Goal: Information Seeking & Learning: Compare options

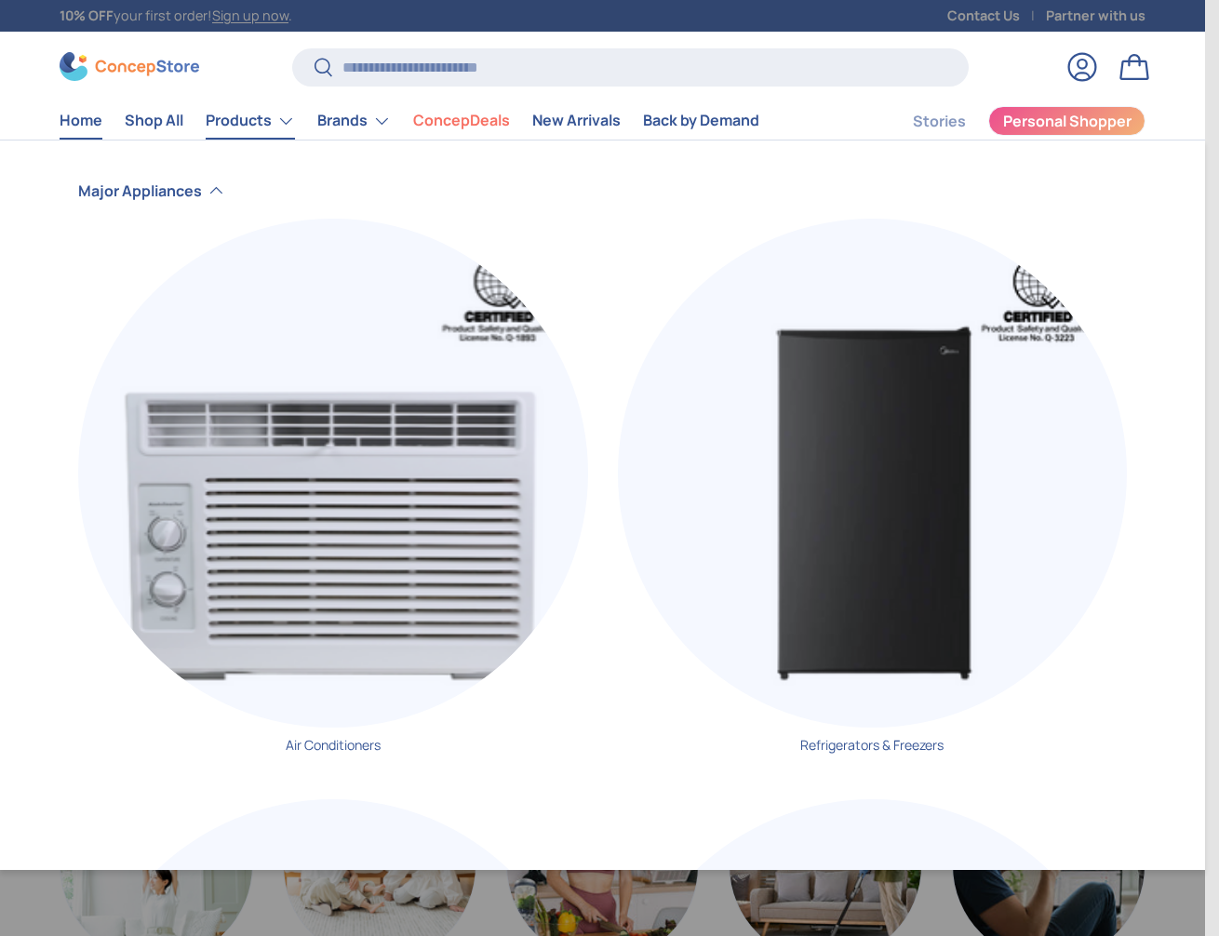
click at [282, 120] on link "Products" at bounding box center [250, 120] width 89 height 37
click at [295, 114] on summary "Products" at bounding box center [250, 120] width 112 height 37
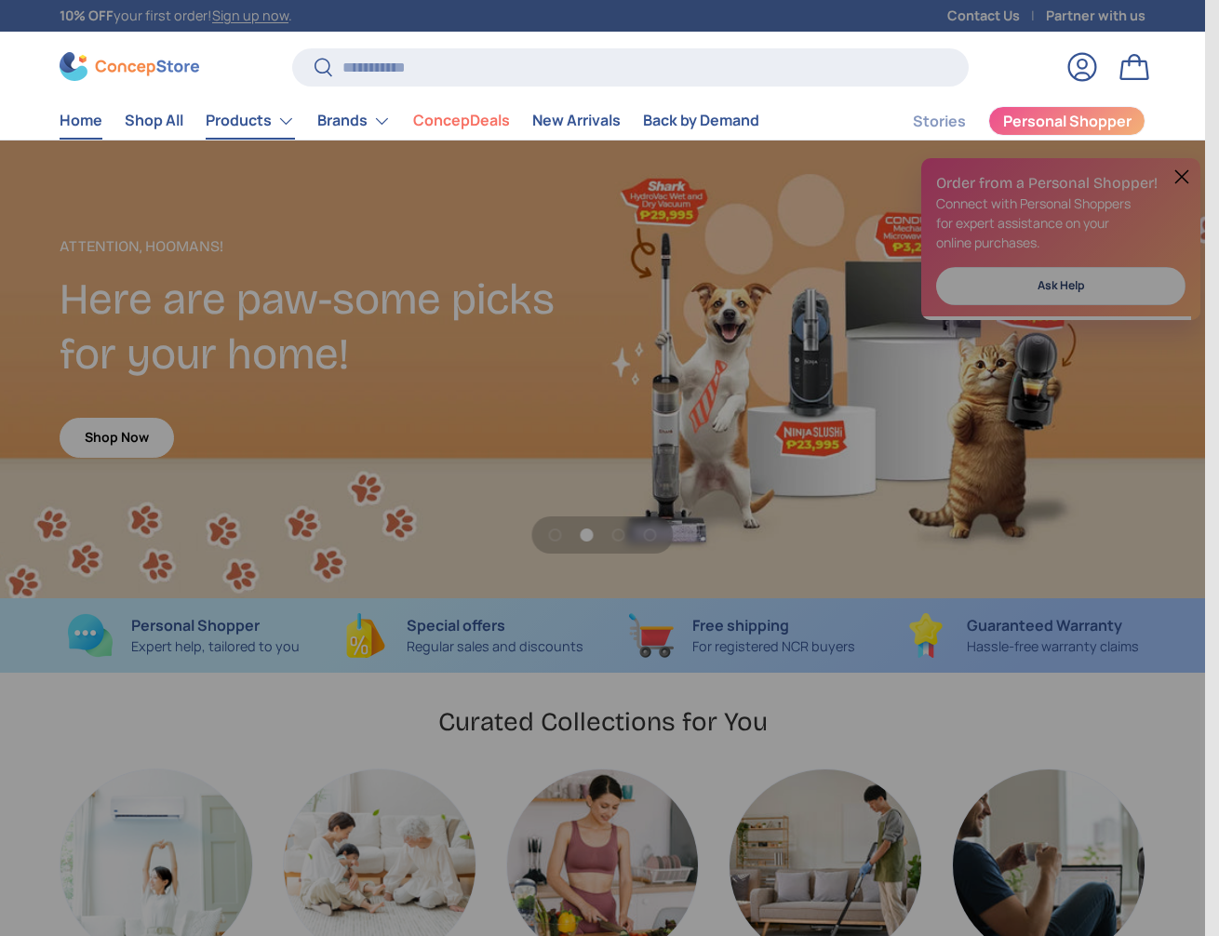
click at [295, 114] on summary "Products" at bounding box center [250, 120] width 112 height 37
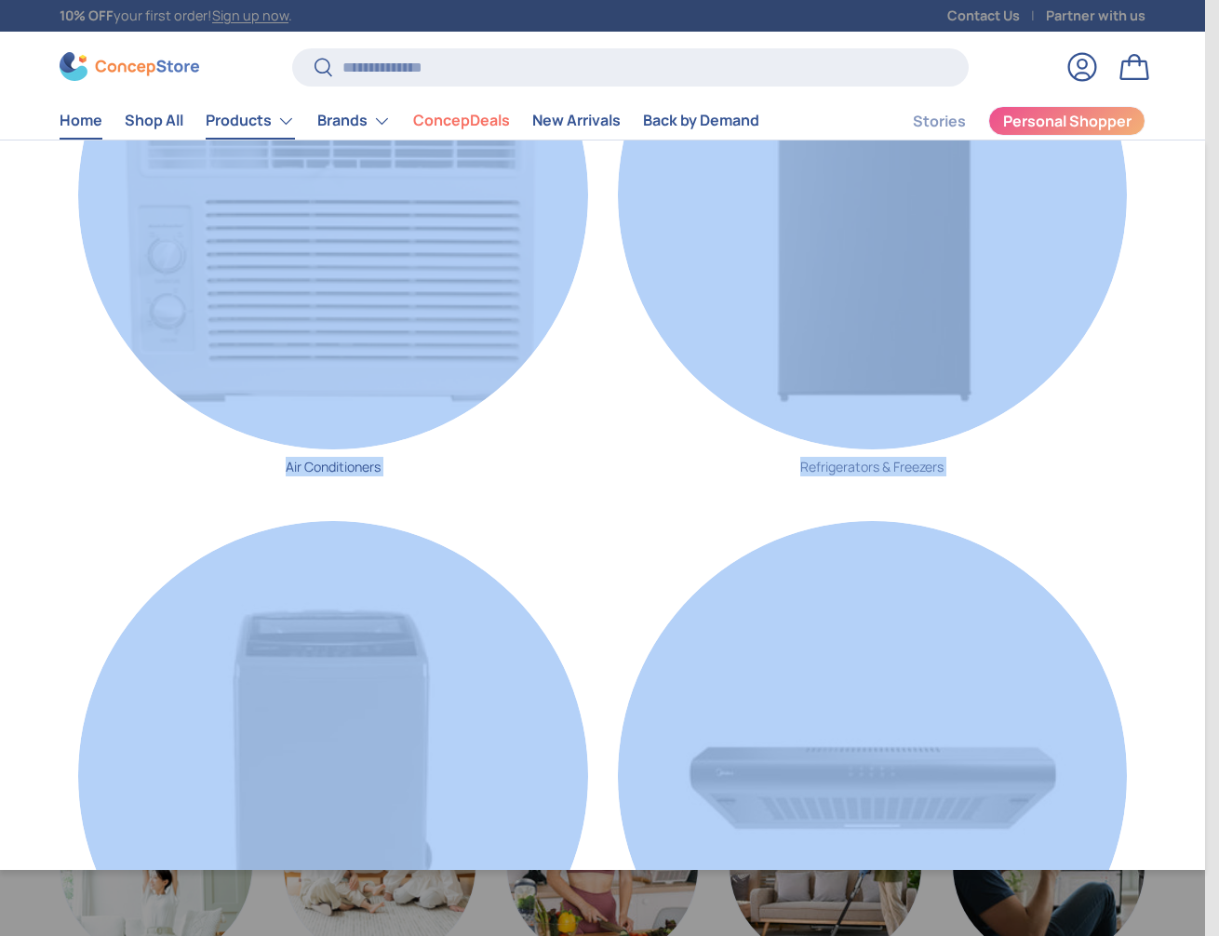
scroll to position [279, 0]
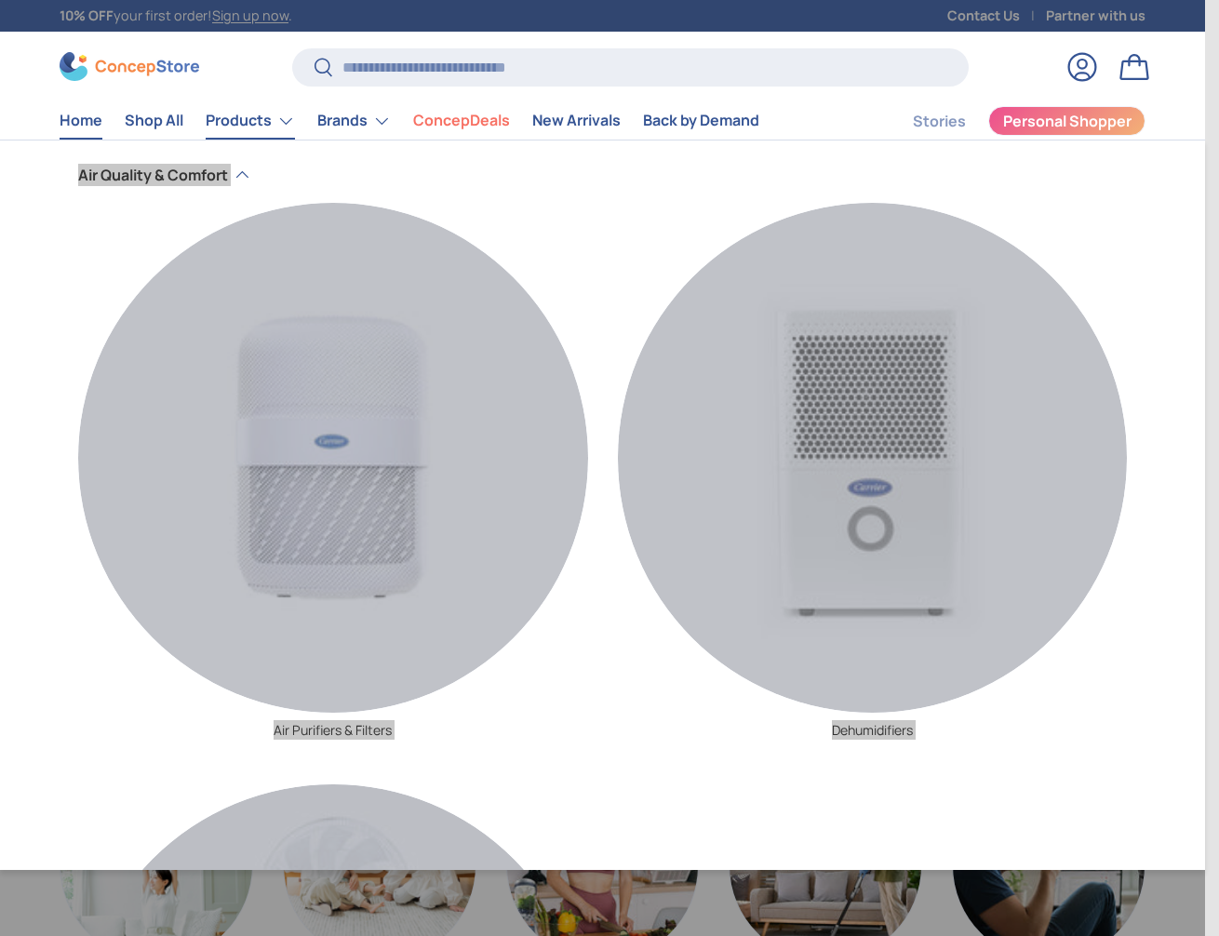
scroll to position [1303, 0]
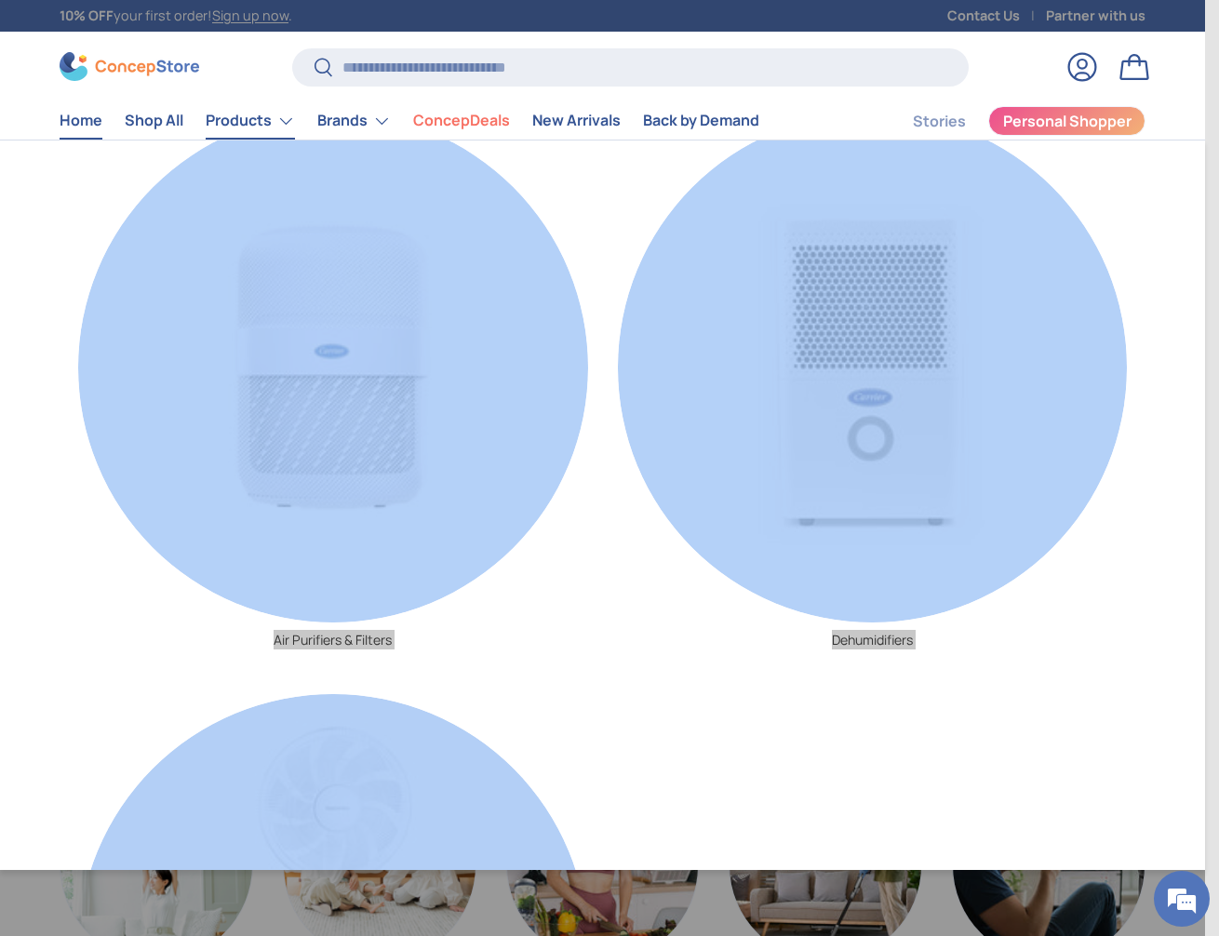
click at [859, 406] on img "Primary" at bounding box center [873, 368] width 510 height 510
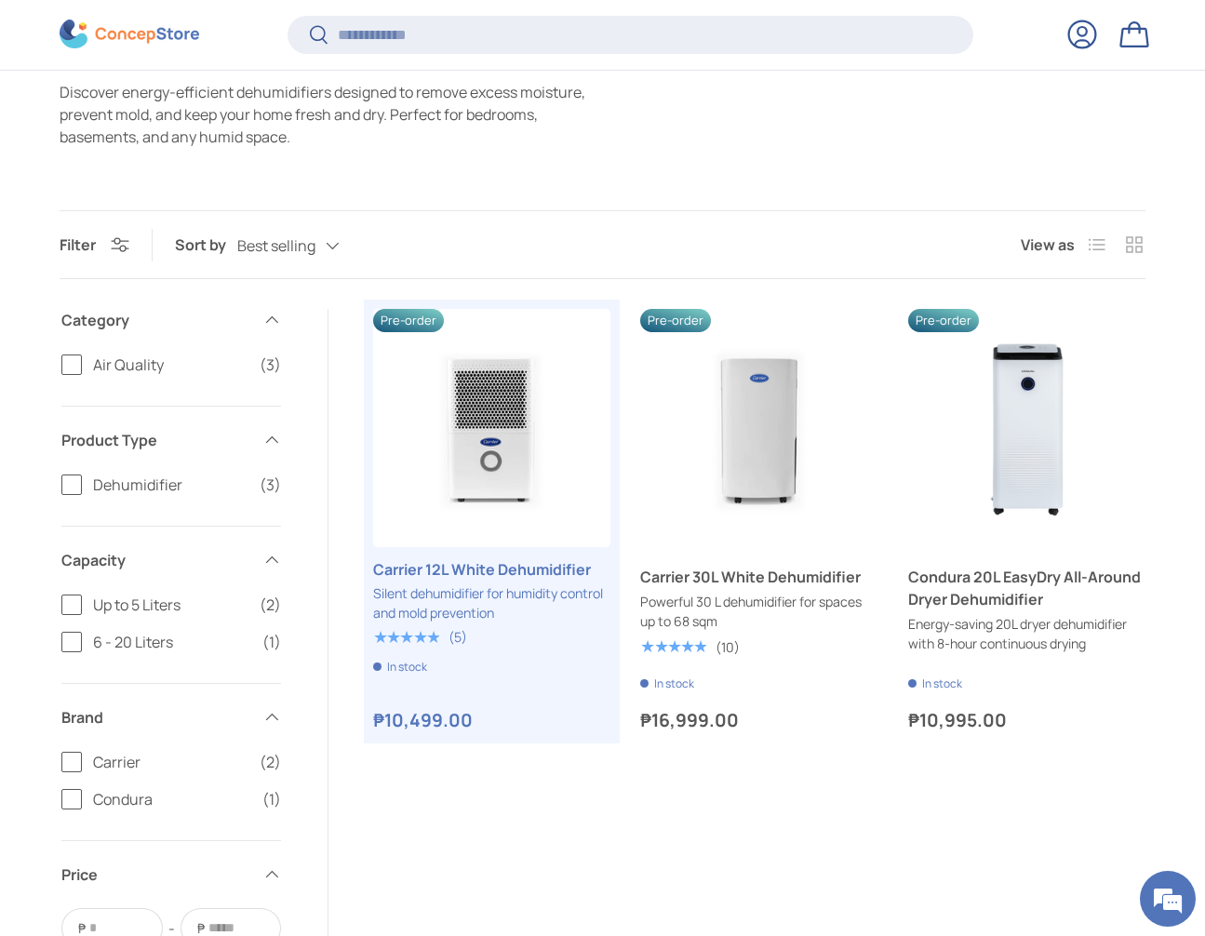
scroll to position [462, 0]
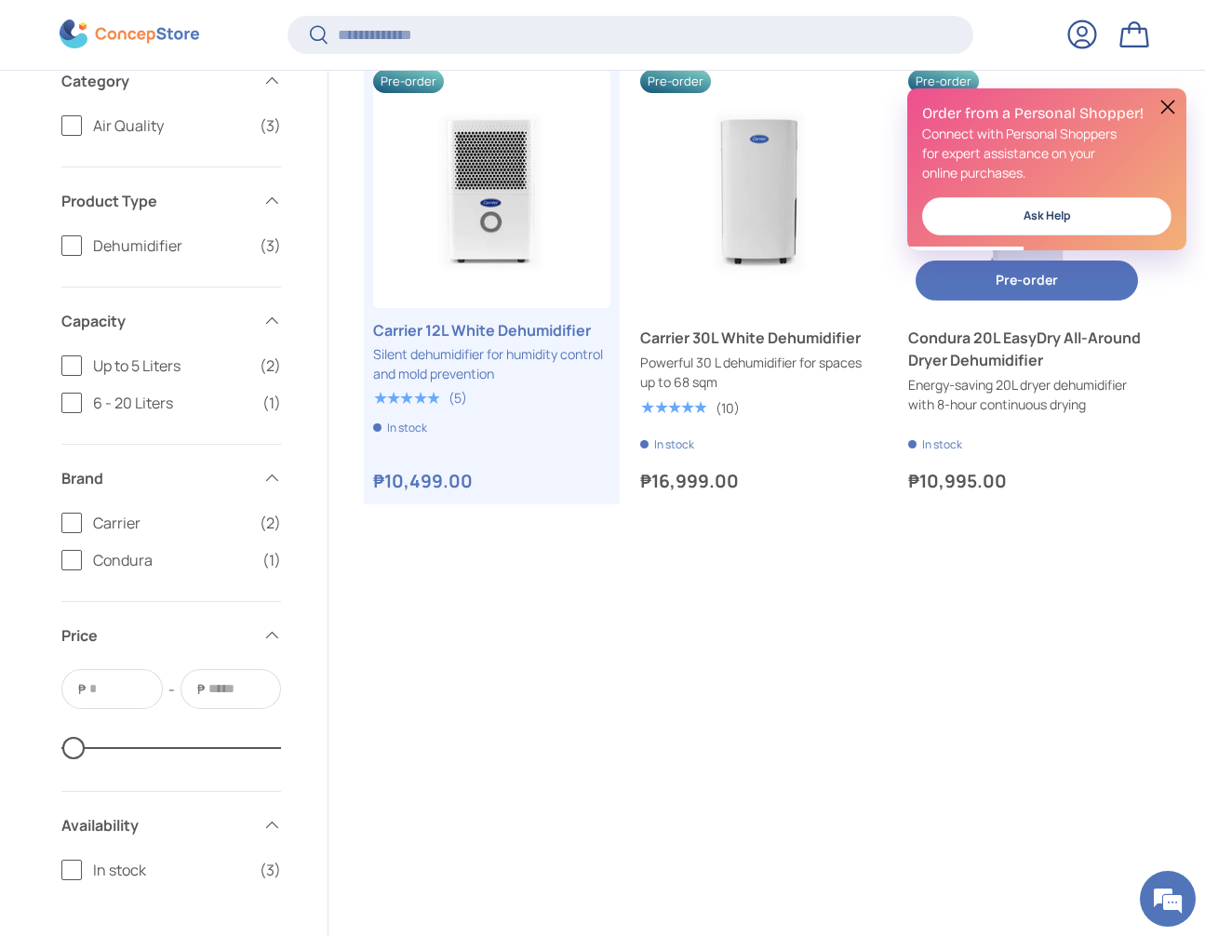
click at [981, 366] on link "Condura 20L EasyDry All-Around Dryer Dehumidifier" at bounding box center [1026, 349] width 237 height 45
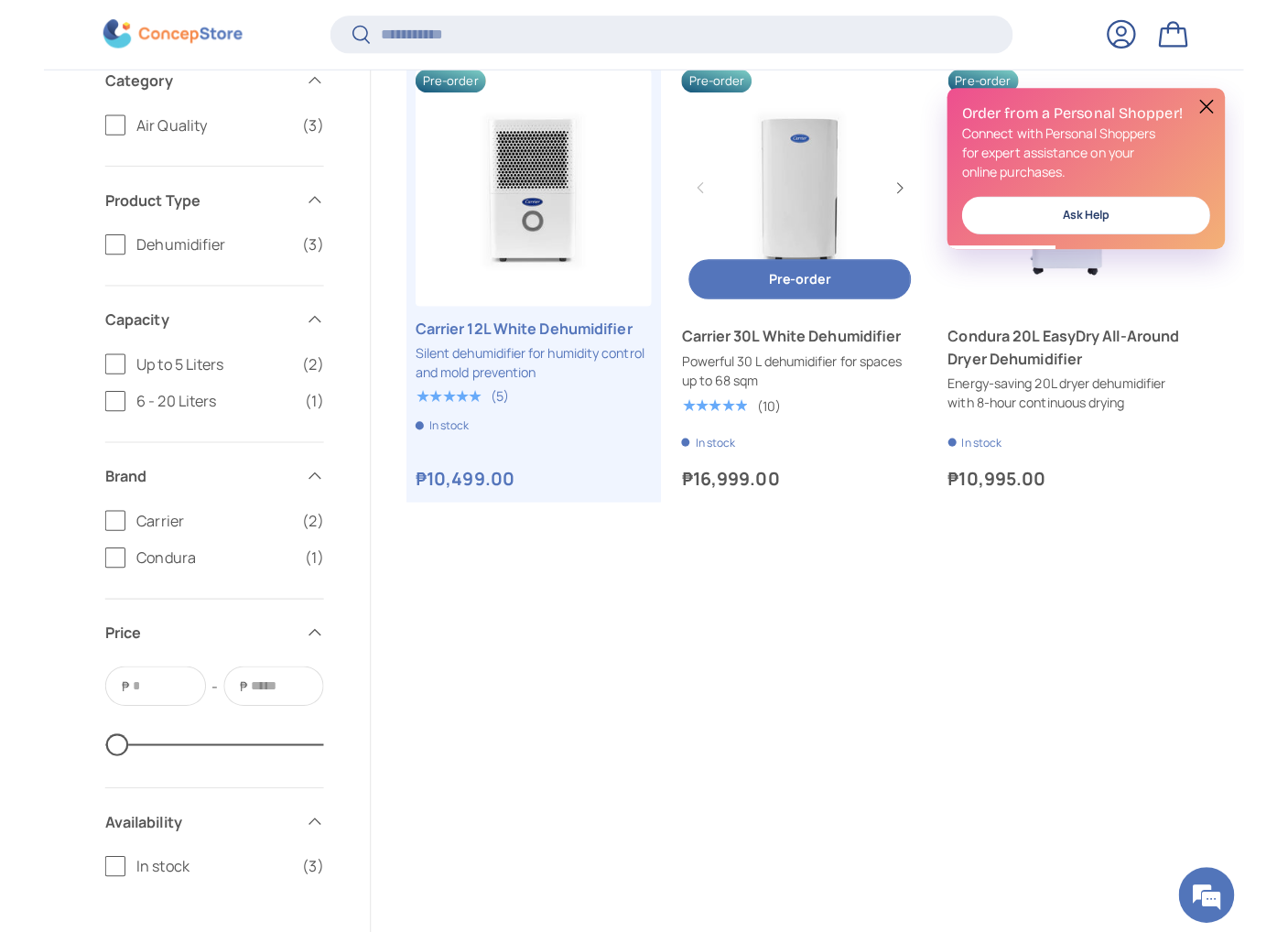
scroll to position [0, 0]
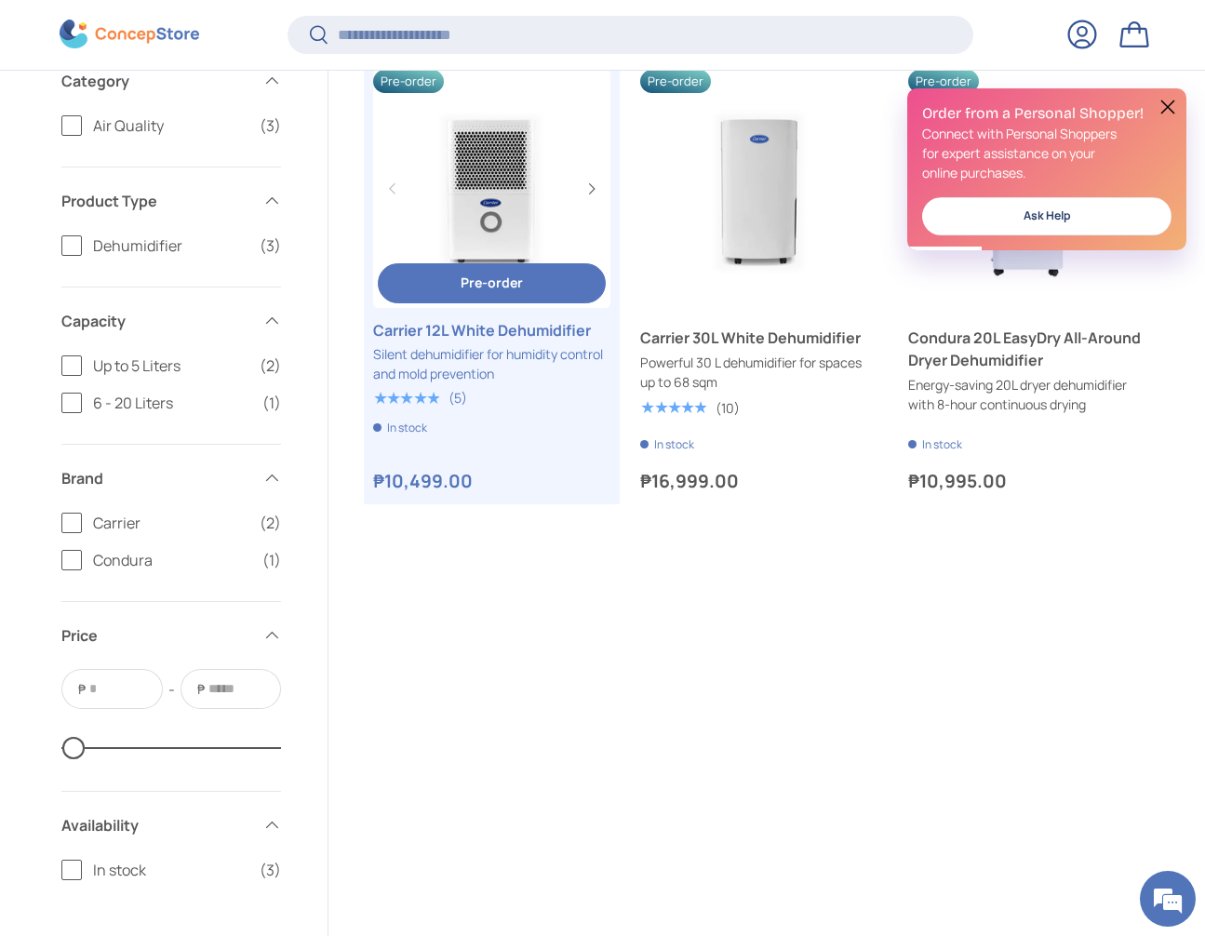
click at [474, 341] on link "Carrier 12L White Dehumidifier" at bounding box center [491, 330] width 237 height 22
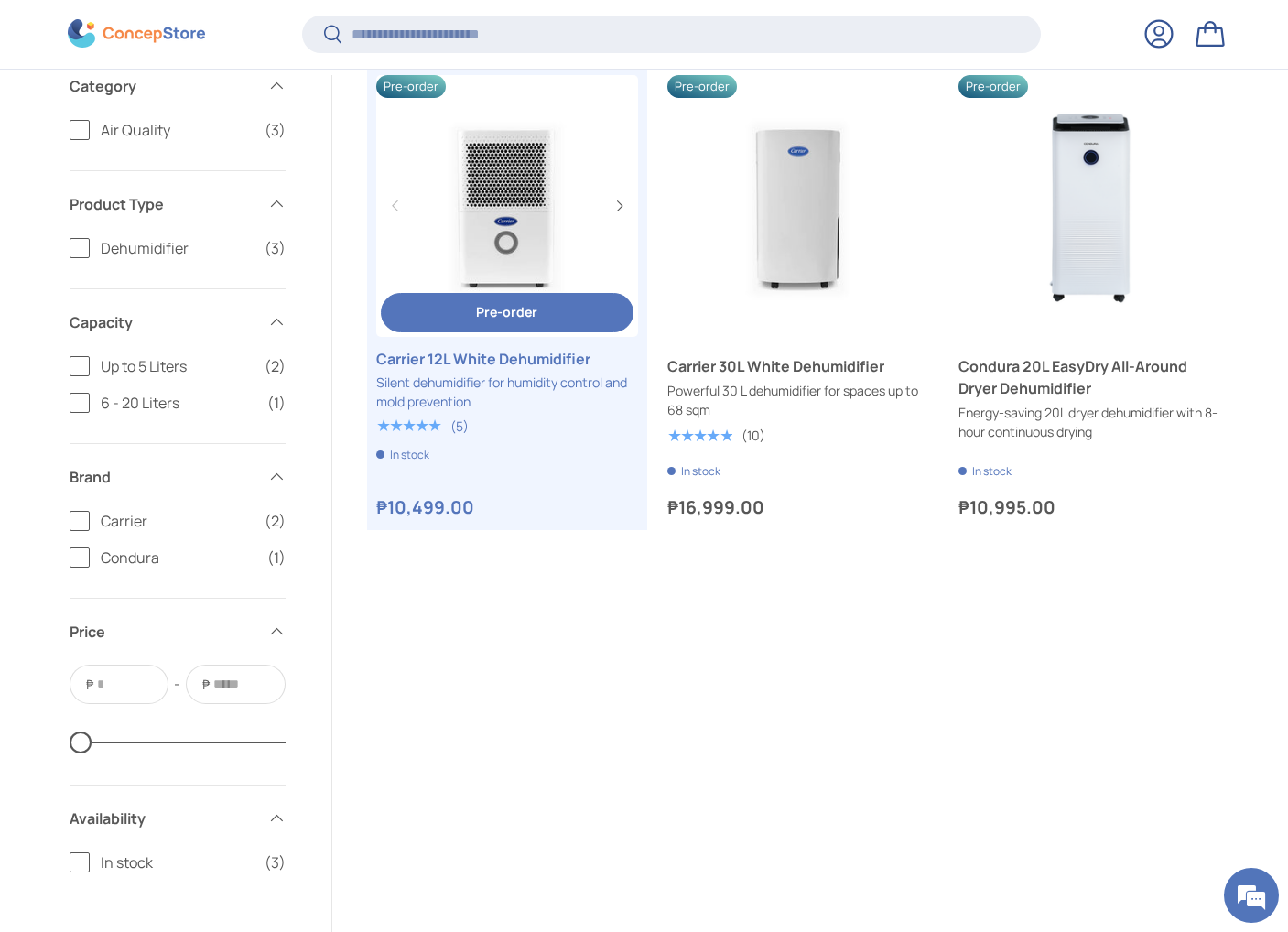
click at [588, 214] on link "Carrier 12L White Dehumidifier" at bounding box center [507, 206] width 262 height 262
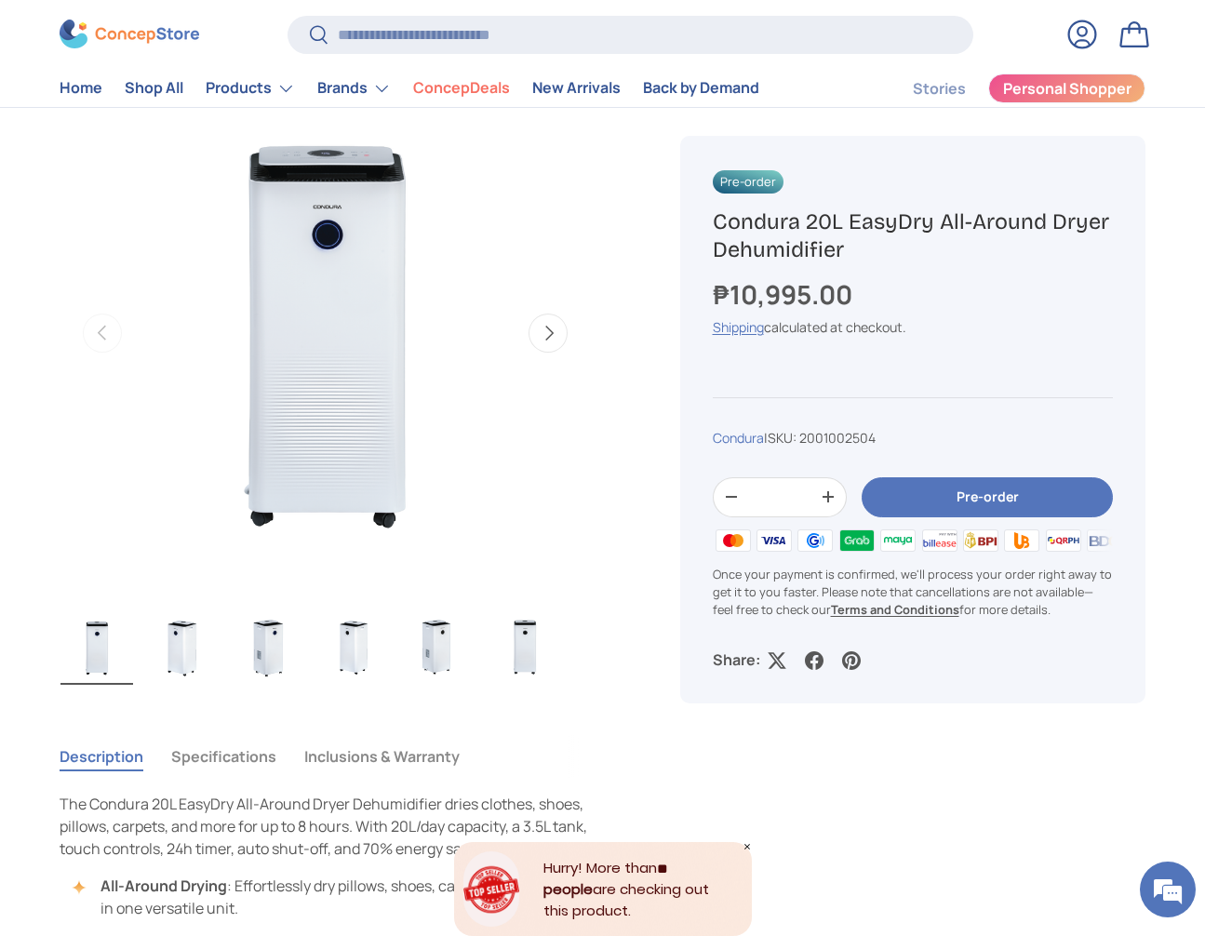
scroll to position [651, 0]
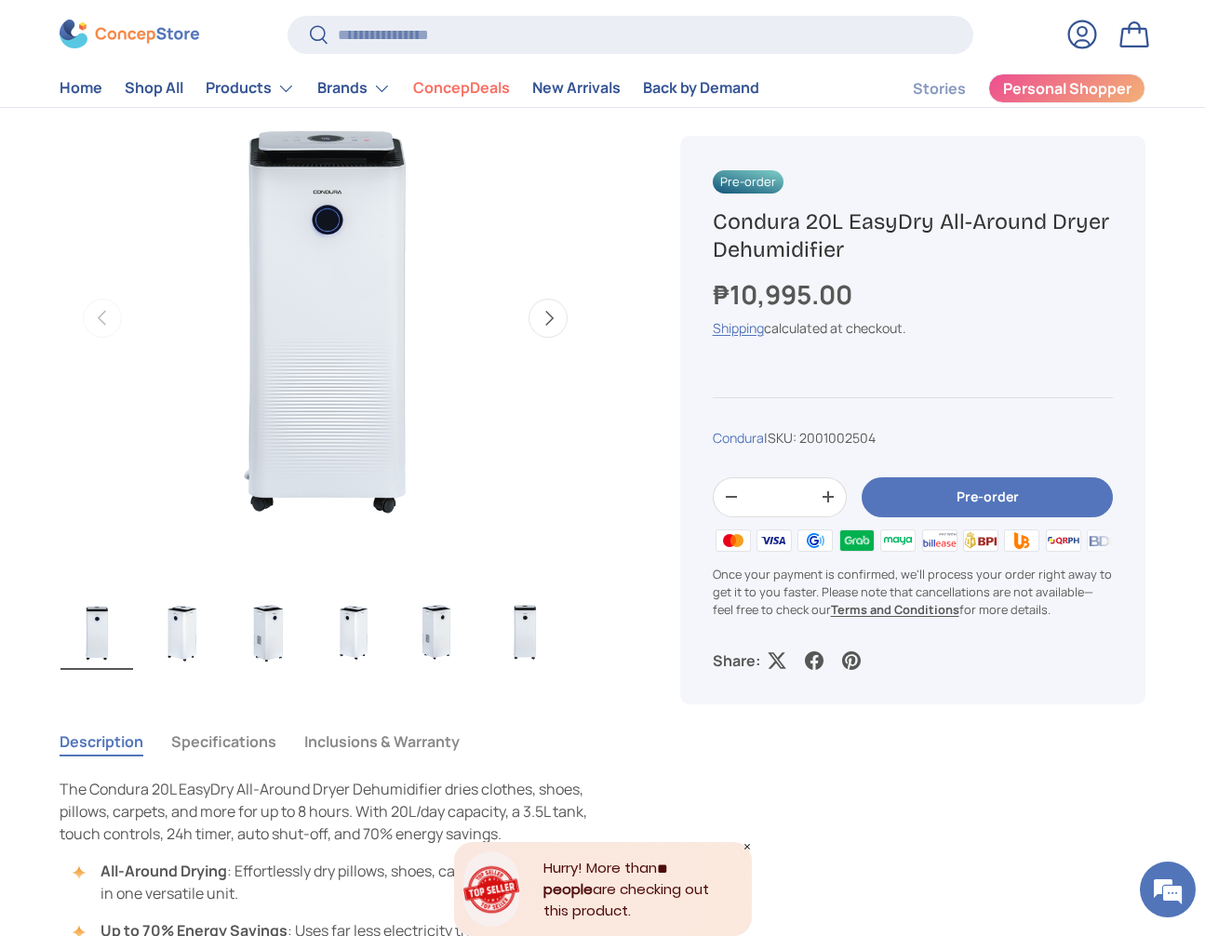
click at [248, 744] on button "Specifications" at bounding box center [223, 741] width 105 height 43
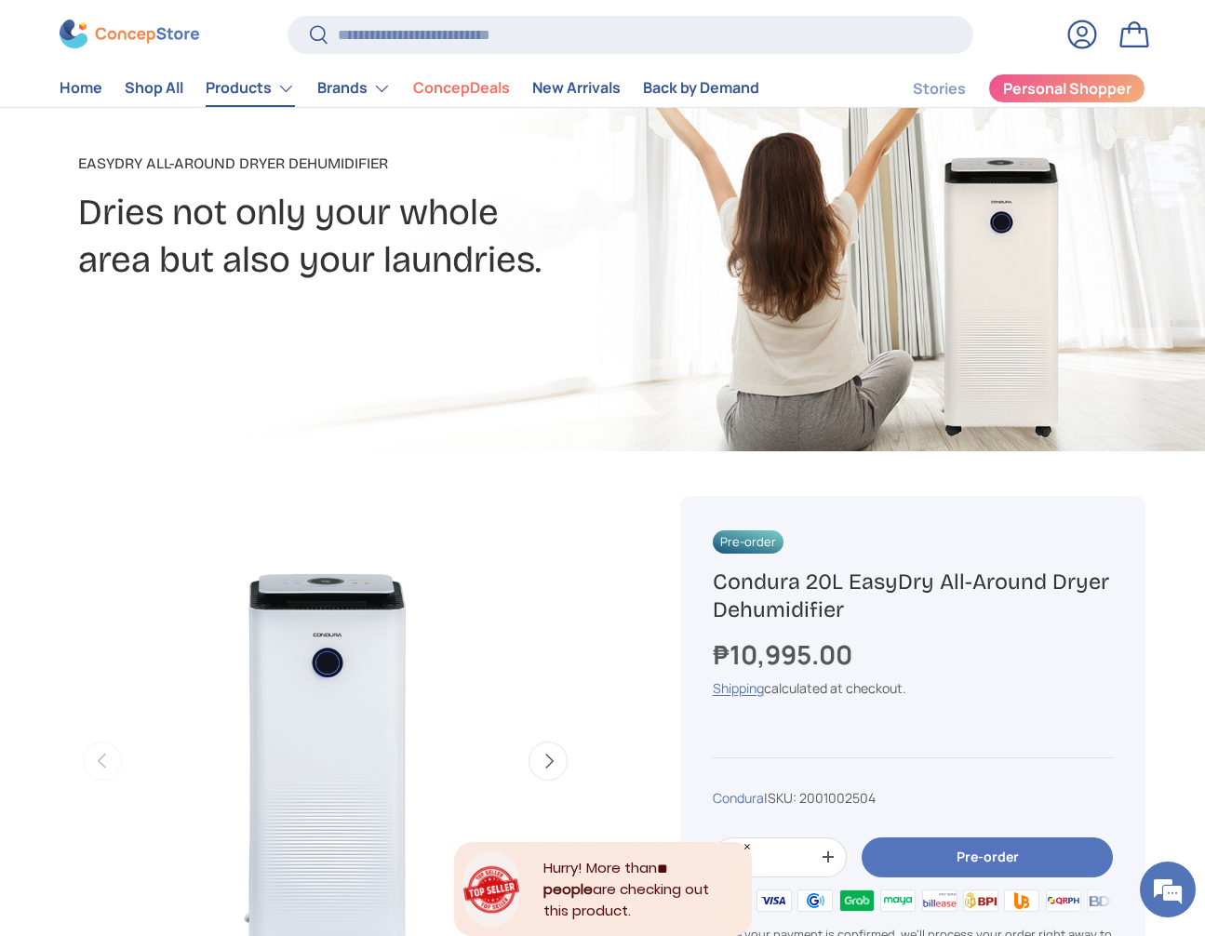
scroll to position [0, 0]
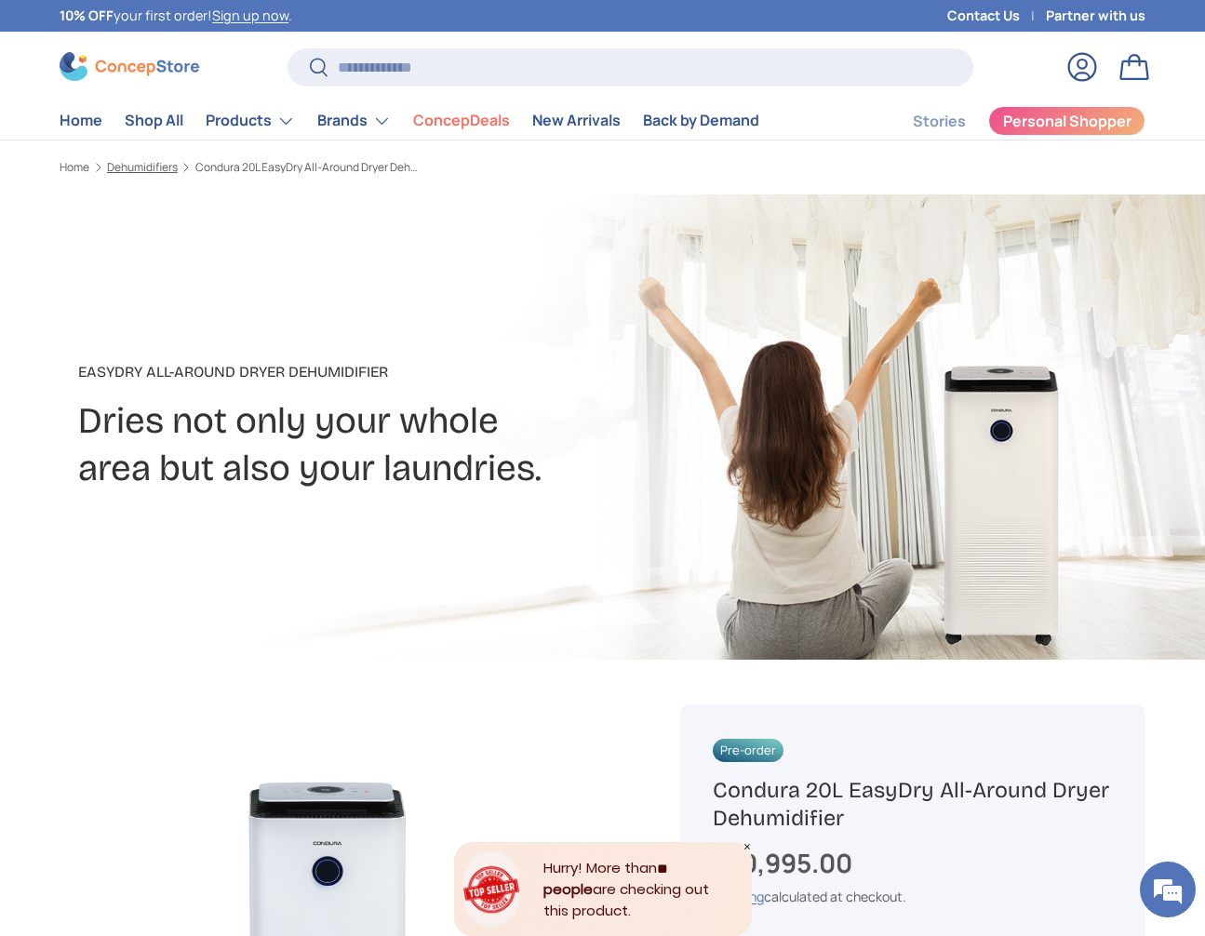
click at [141, 167] on link "Dehumidifiers" at bounding box center [142, 167] width 71 height 11
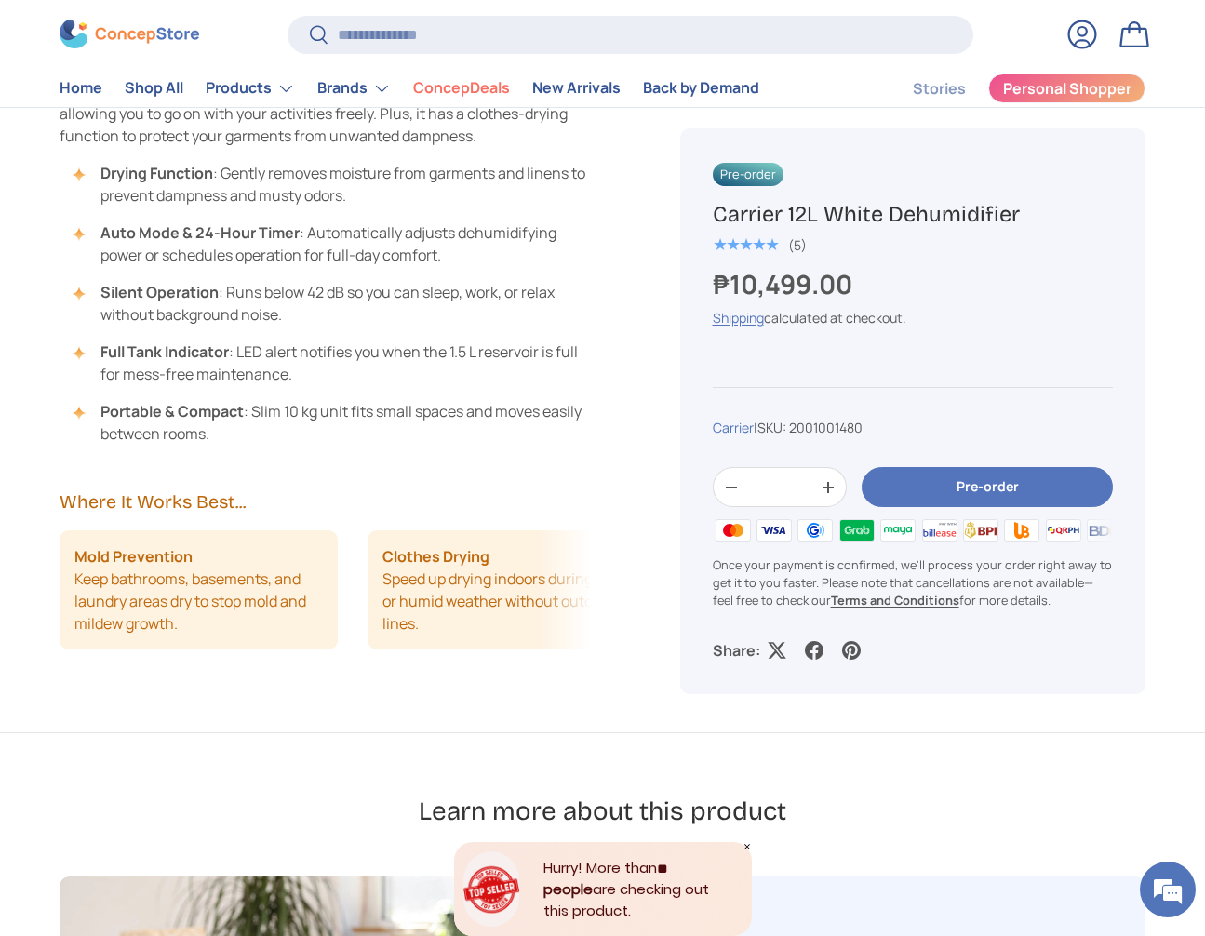
scroll to position [1024, 0]
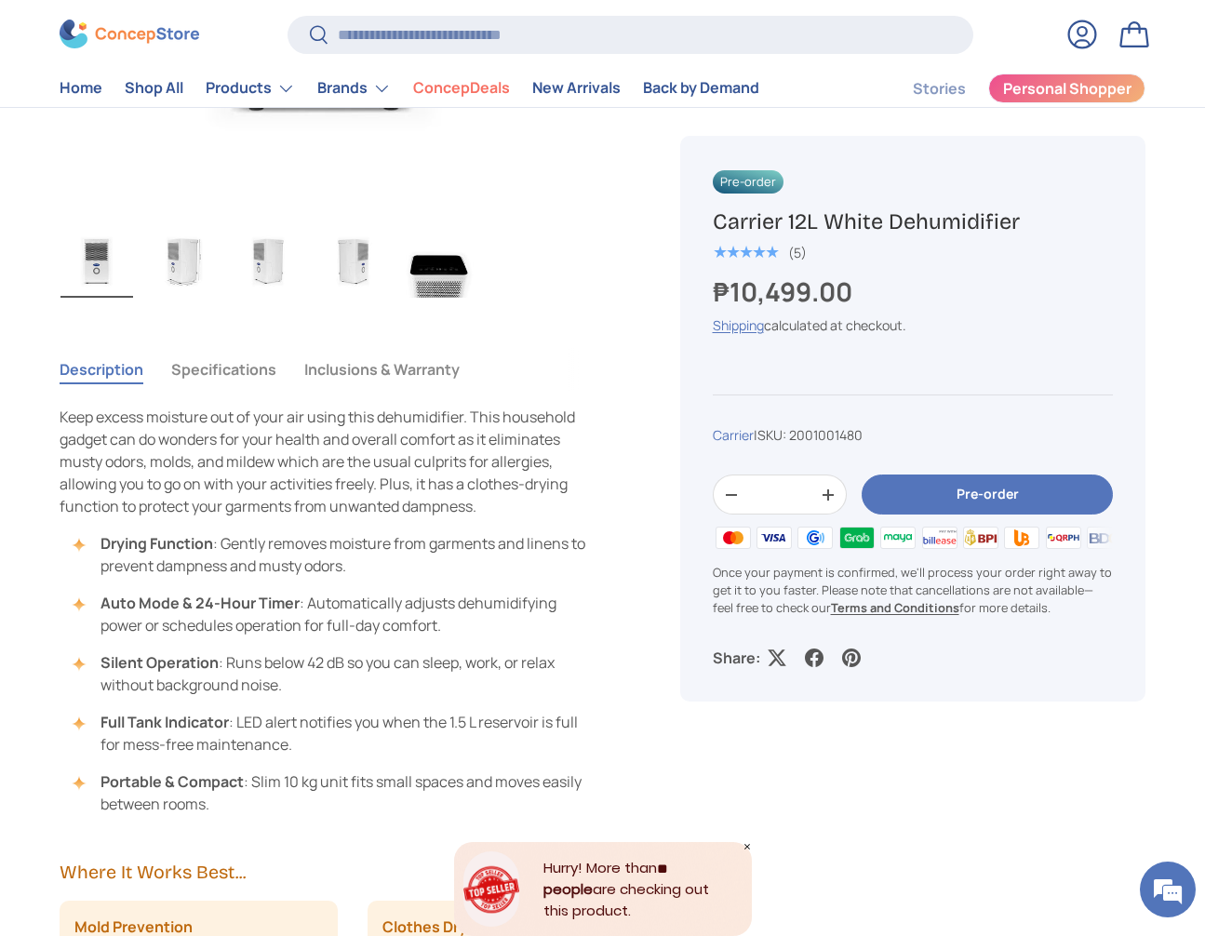
click at [235, 375] on button "Specifications" at bounding box center [223, 369] width 105 height 43
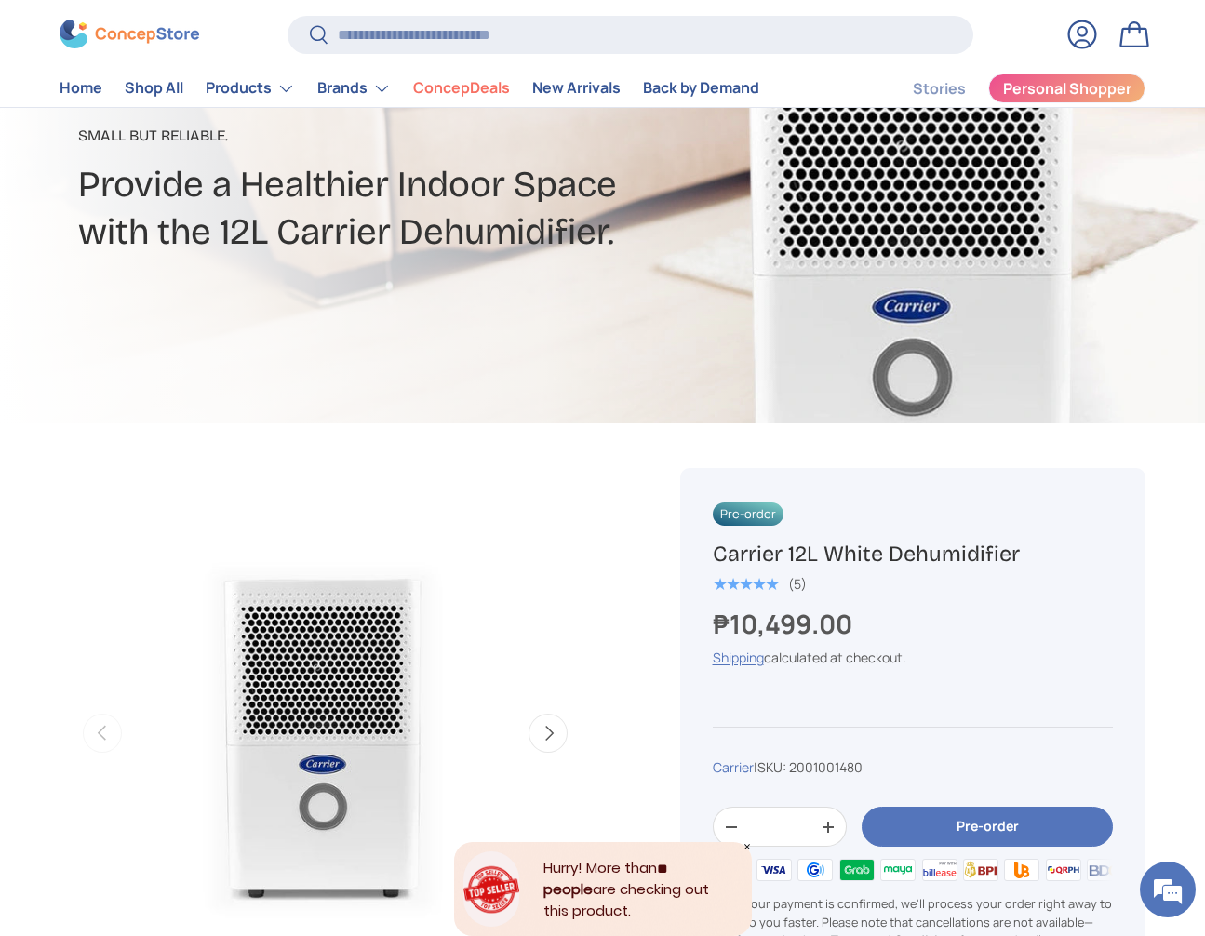
scroll to position [372, 0]
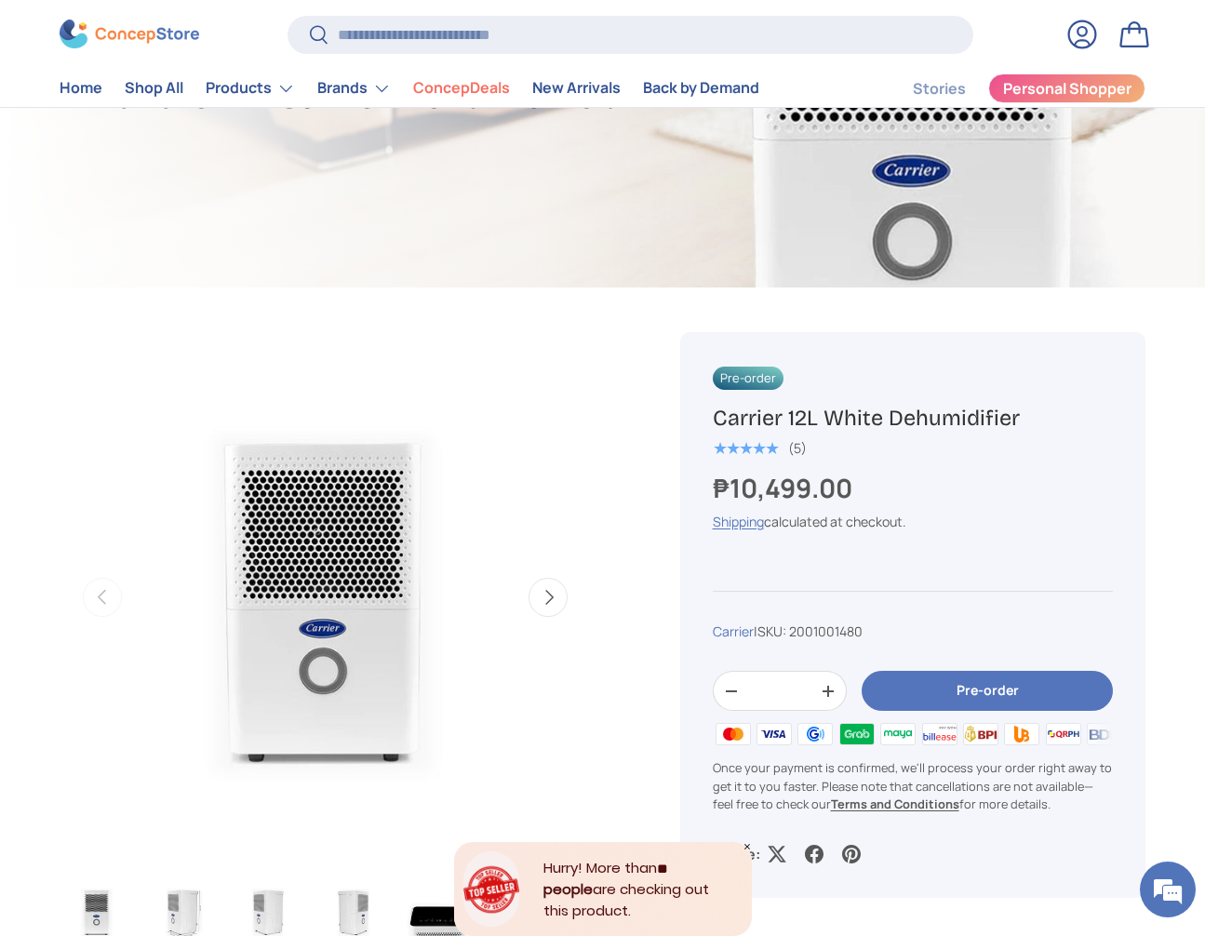
click at [900, 422] on h1 "Carrier 12L White Dehumidifier" at bounding box center [913, 418] width 400 height 29
click at [902, 420] on h1 "Carrier 12L White Dehumidifier" at bounding box center [913, 418] width 400 height 29
click at [901, 414] on h1 "Carrier 12L White Dehumidifier" at bounding box center [913, 418] width 400 height 29
click at [878, 408] on h1 "Carrier 12L White Dehumidifier" at bounding box center [913, 418] width 400 height 29
click at [879, 408] on h1 "Carrier 12L White Dehumidifier" at bounding box center [913, 418] width 400 height 29
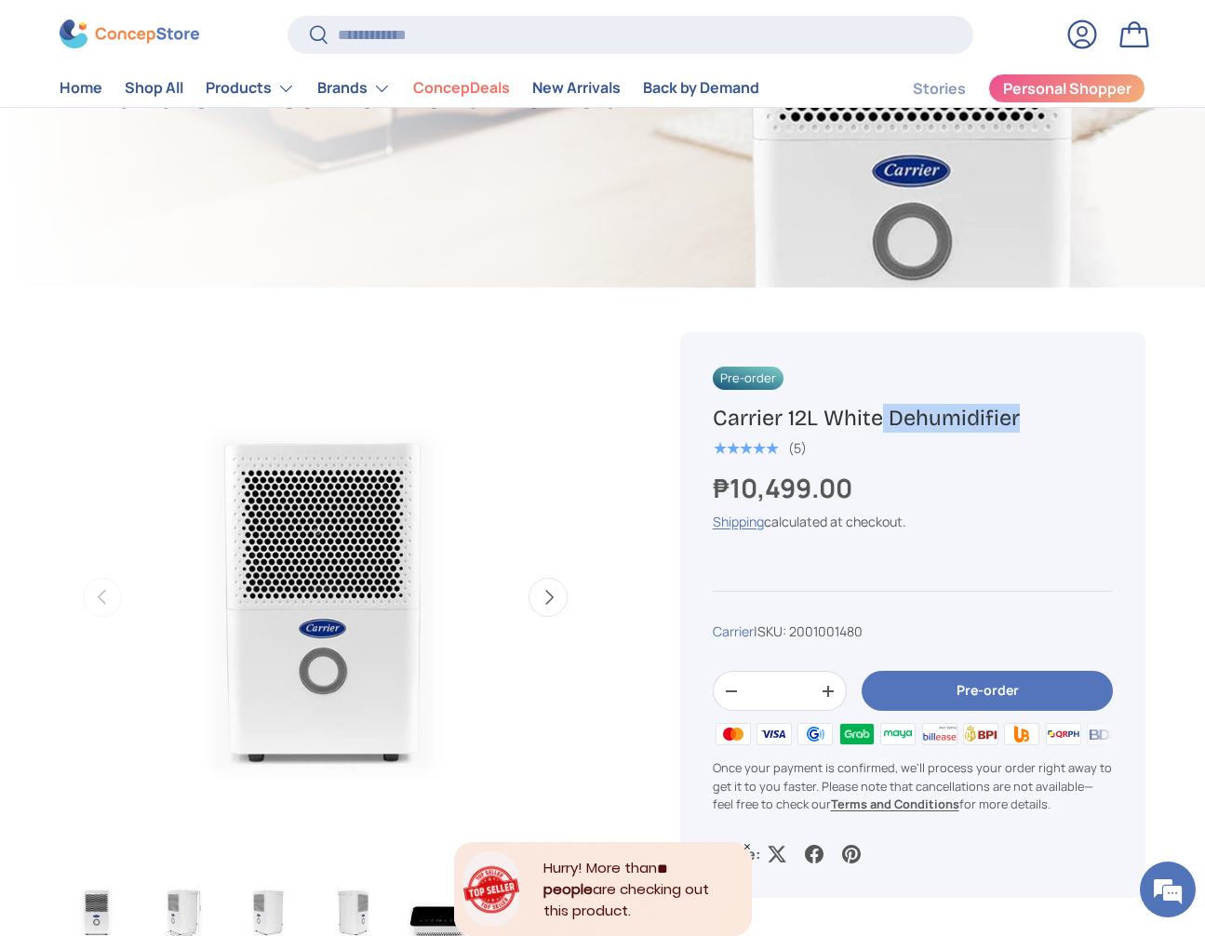
click at [879, 408] on h1 "Carrier 12L White Dehumidifier" at bounding box center [913, 418] width 400 height 29
click at [881, 408] on h1 "Carrier 12L White Dehumidifier" at bounding box center [913, 418] width 400 height 29
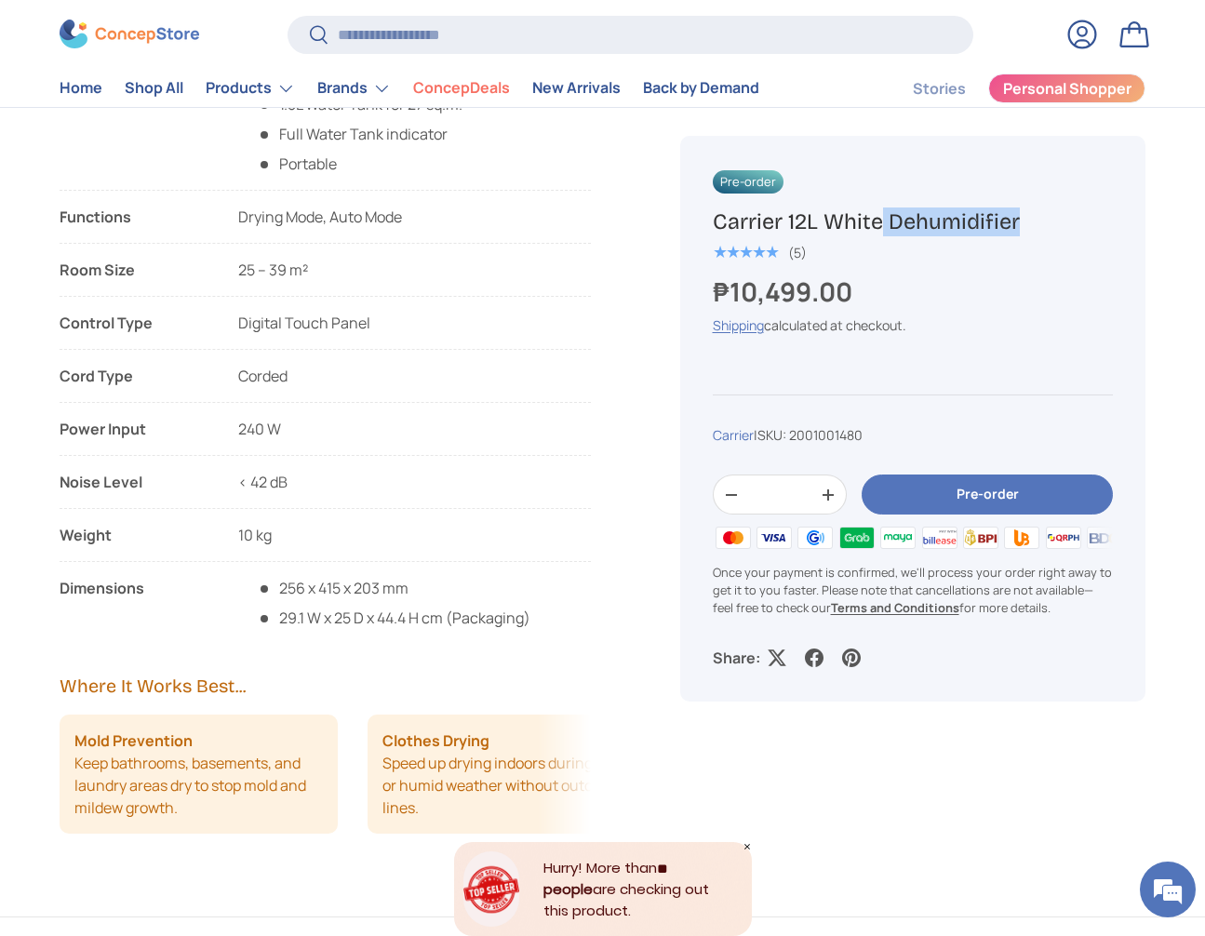
scroll to position [930, 0]
